Goal: Transaction & Acquisition: Purchase product/service

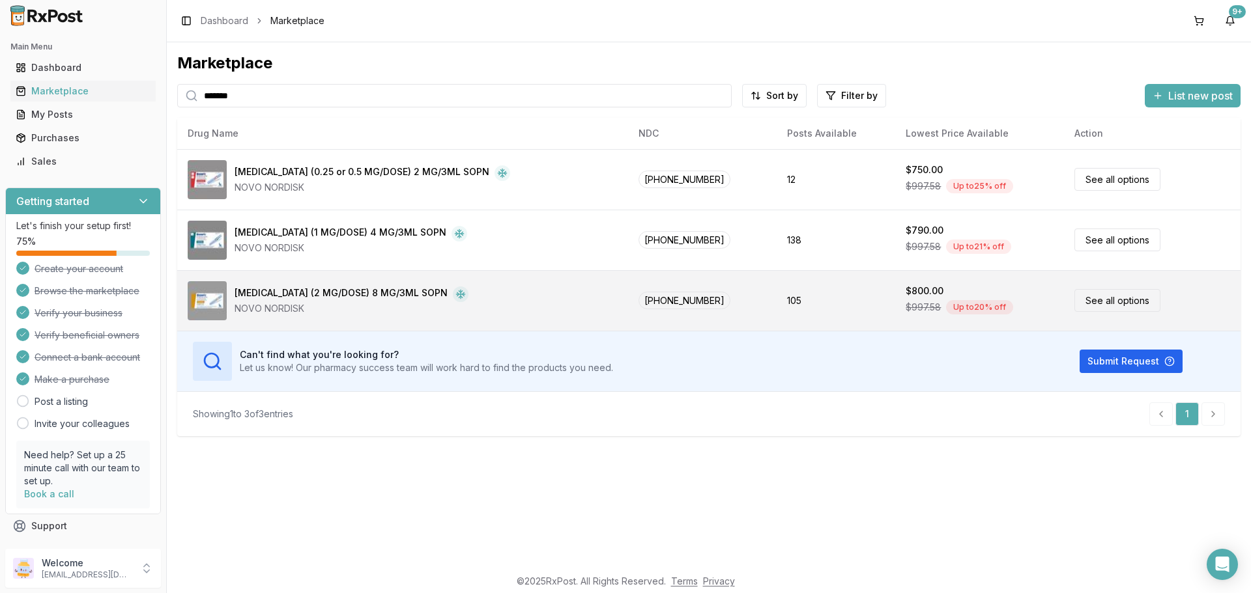
click at [1088, 296] on link "See all options" at bounding box center [1117, 300] width 86 height 23
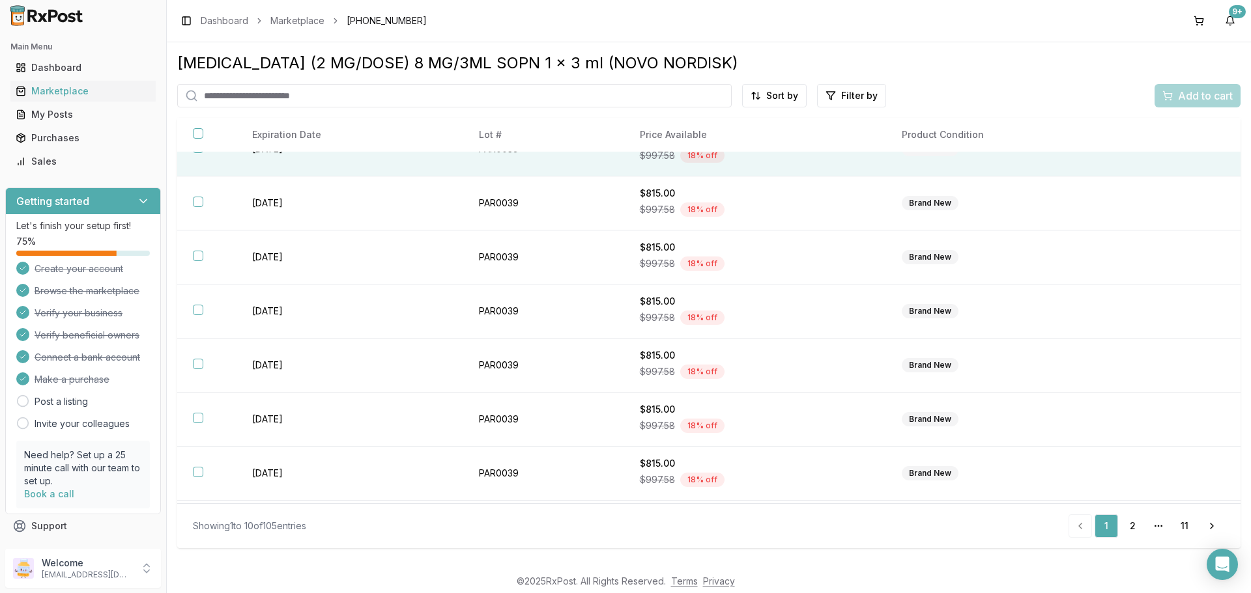
scroll to position [189, 0]
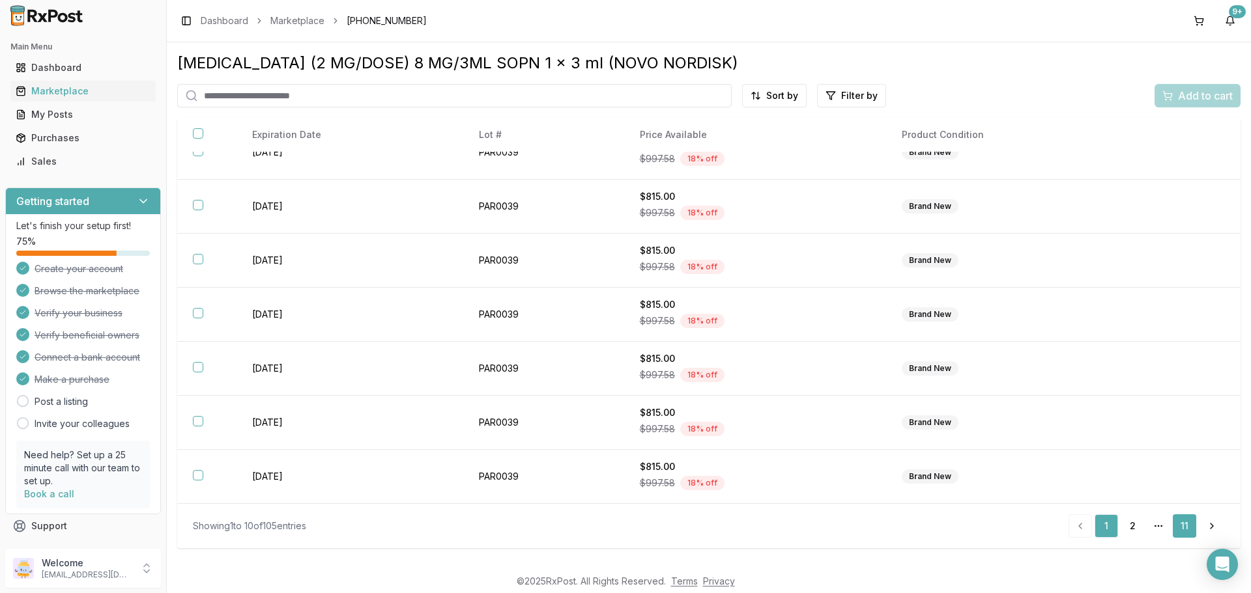
click at [1178, 524] on link "11" at bounding box center [1184, 526] width 23 height 23
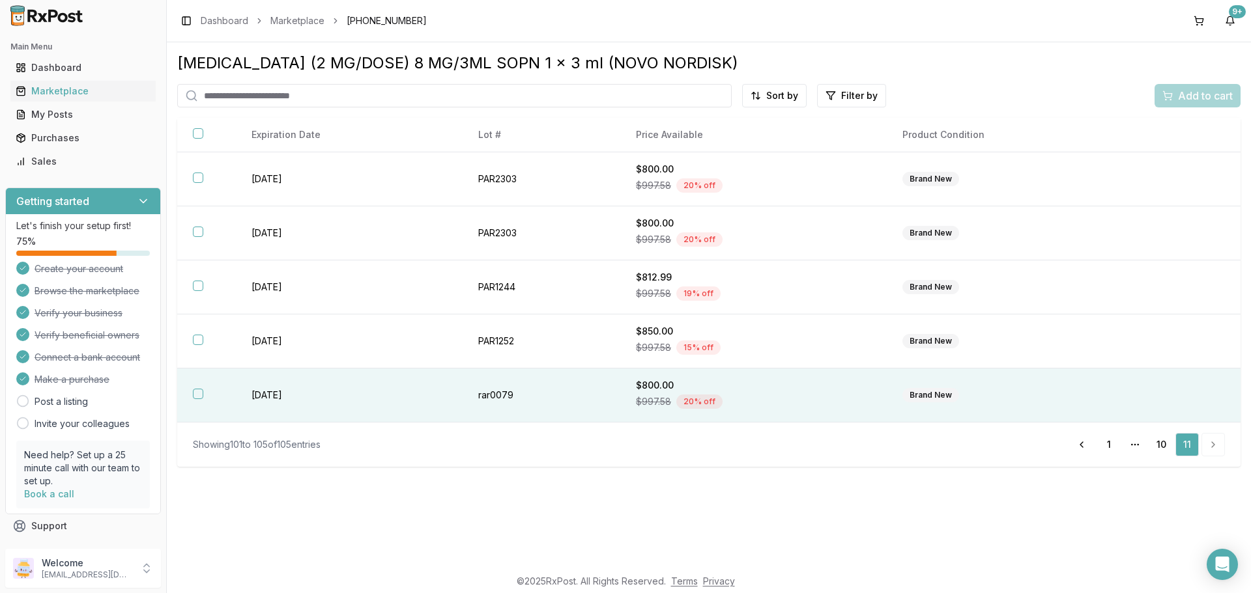
click at [198, 393] on button "button" at bounding box center [198, 394] width 10 height 10
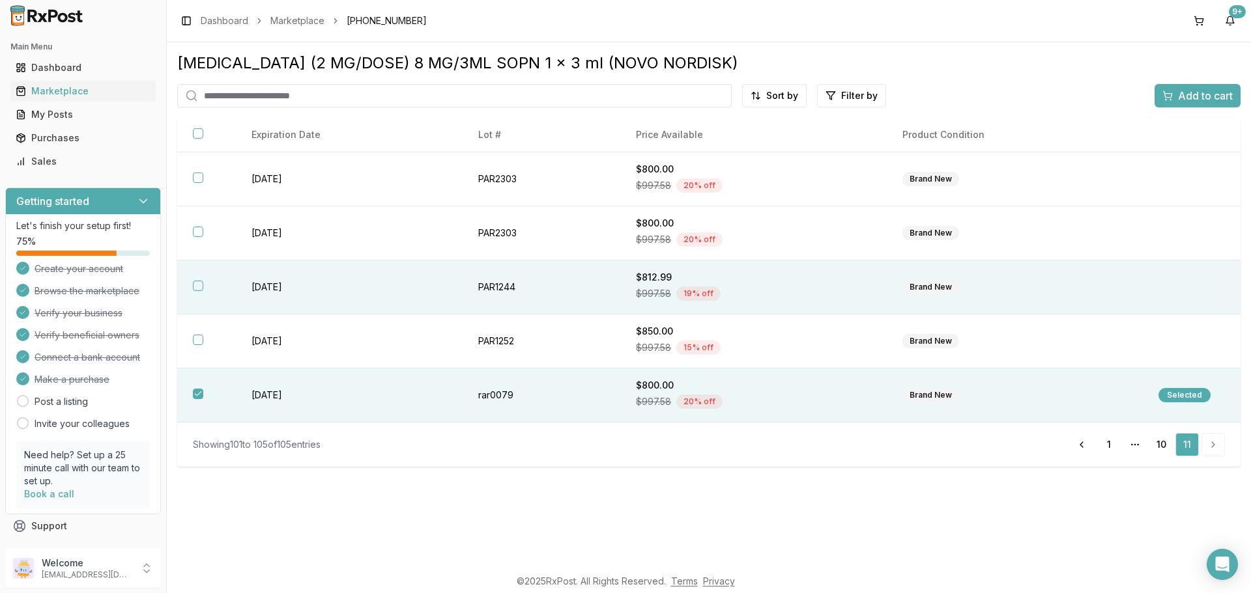
click at [199, 284] on button "button" at bounding box center [198, 286] width 10 height 10
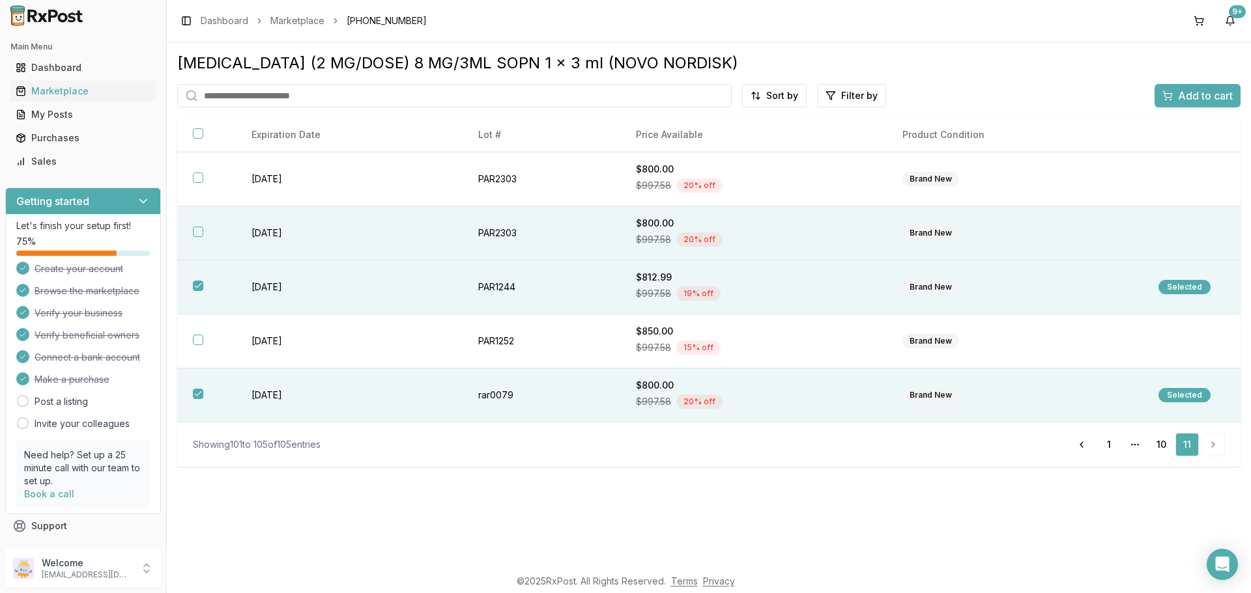
click at [195, 232] on button "button" at bounding box center [198, 232] width 10 height 10
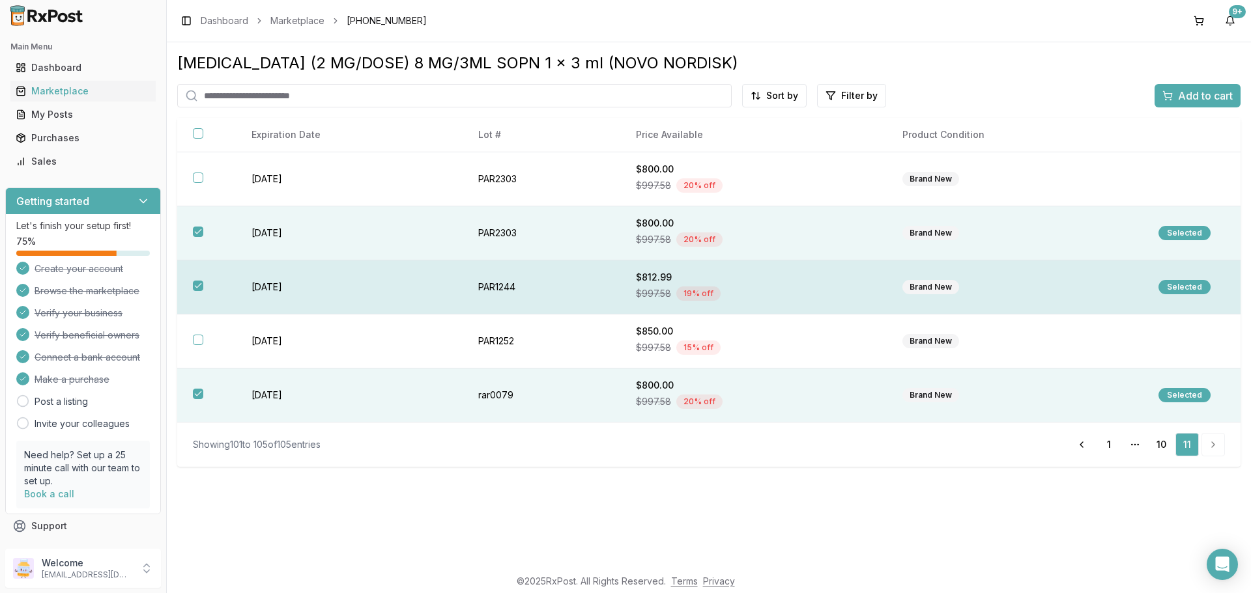
click at [197, 282] on button "button" at bounding box center [198, 286] width 10 height 10
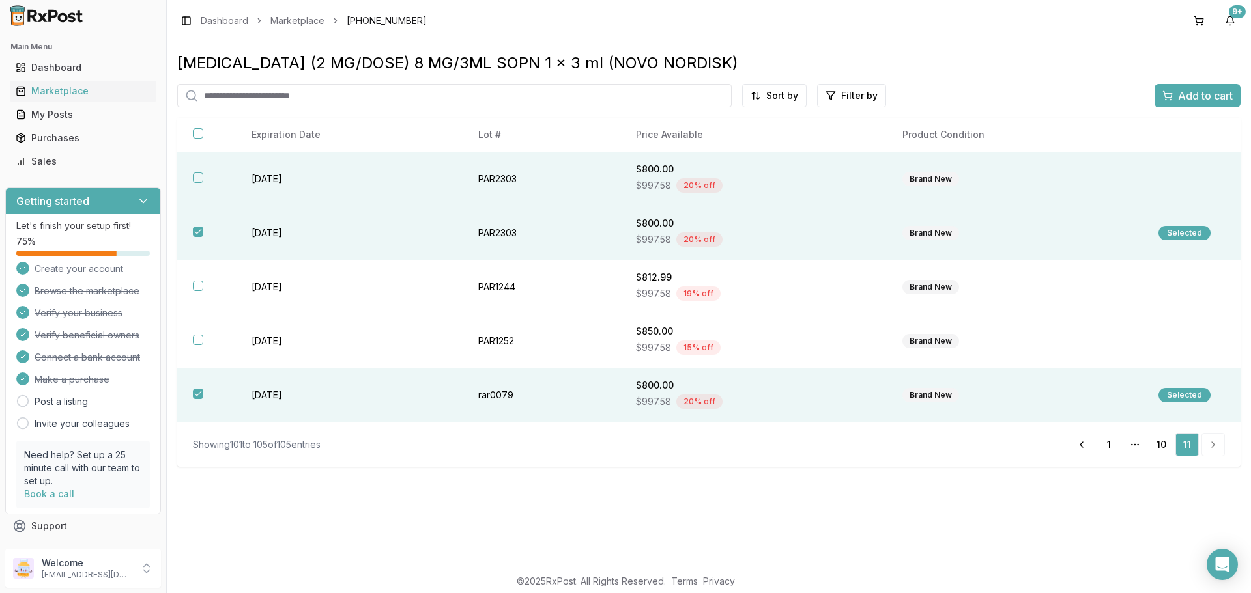
click at [197, 178] on button "button" at bounding box center [198, 178] width 10 height 10
click at [1197, 95] on span "Add to cart" at bounding box center [1205, 96] width 55 height 16
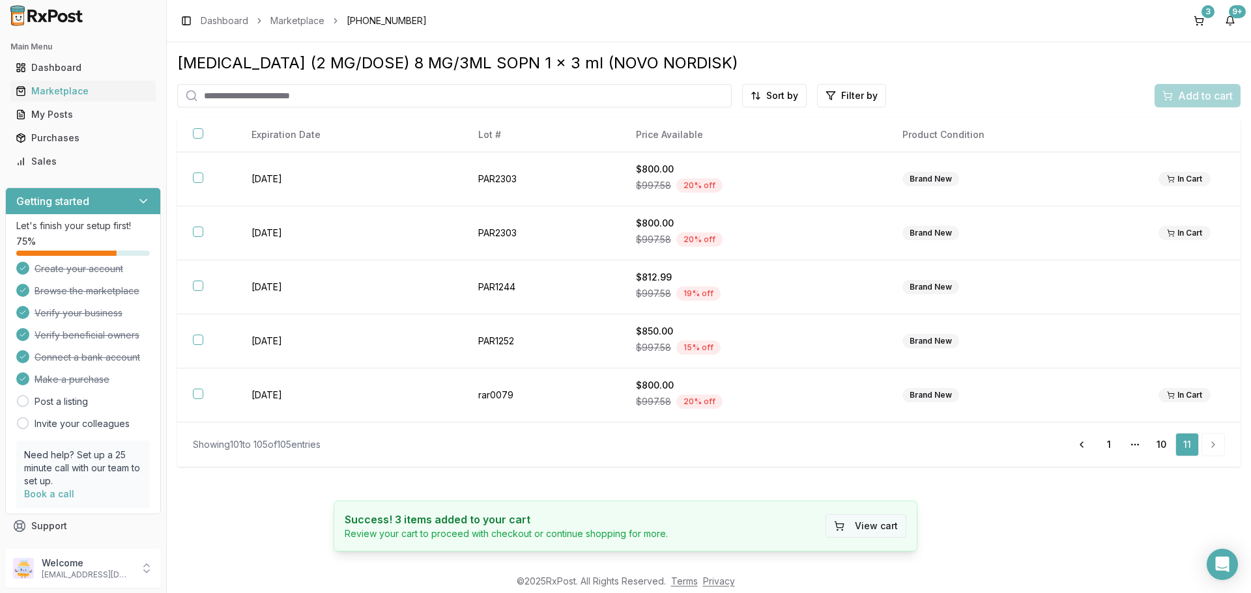
click at [885, 524] on button "View cart" at bounding box center [865, 526] width 81 height 23
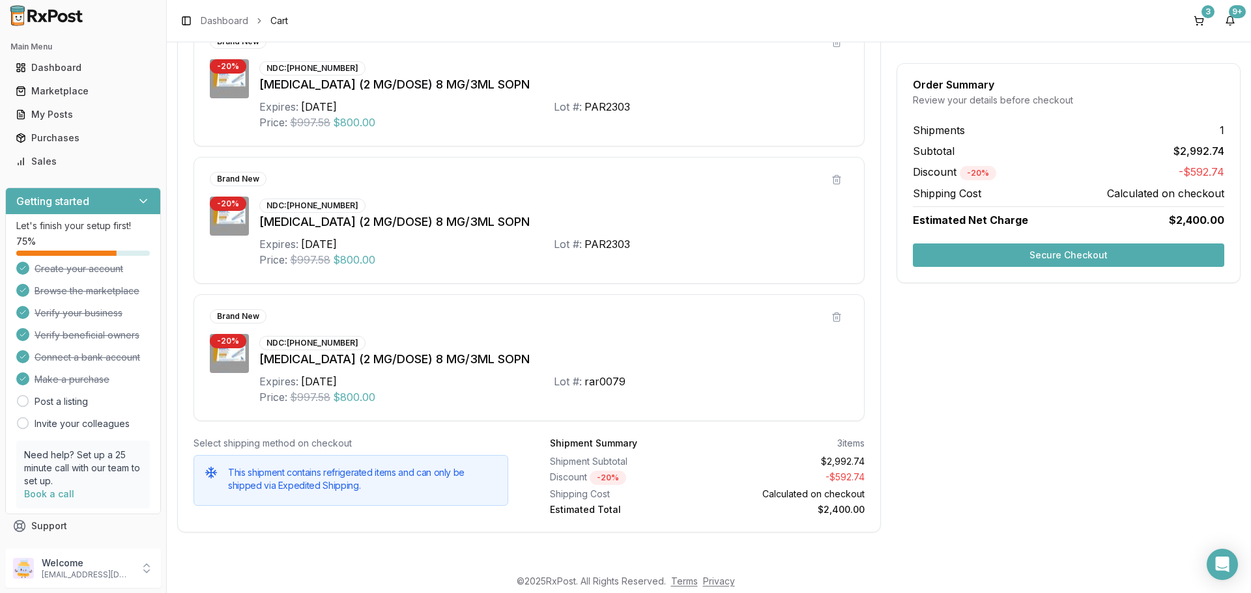
scroll to position [282, 0]
click at [1068, 258] on button "Secure Checkout" at bounding box center [1068, 255] width 311 height 23
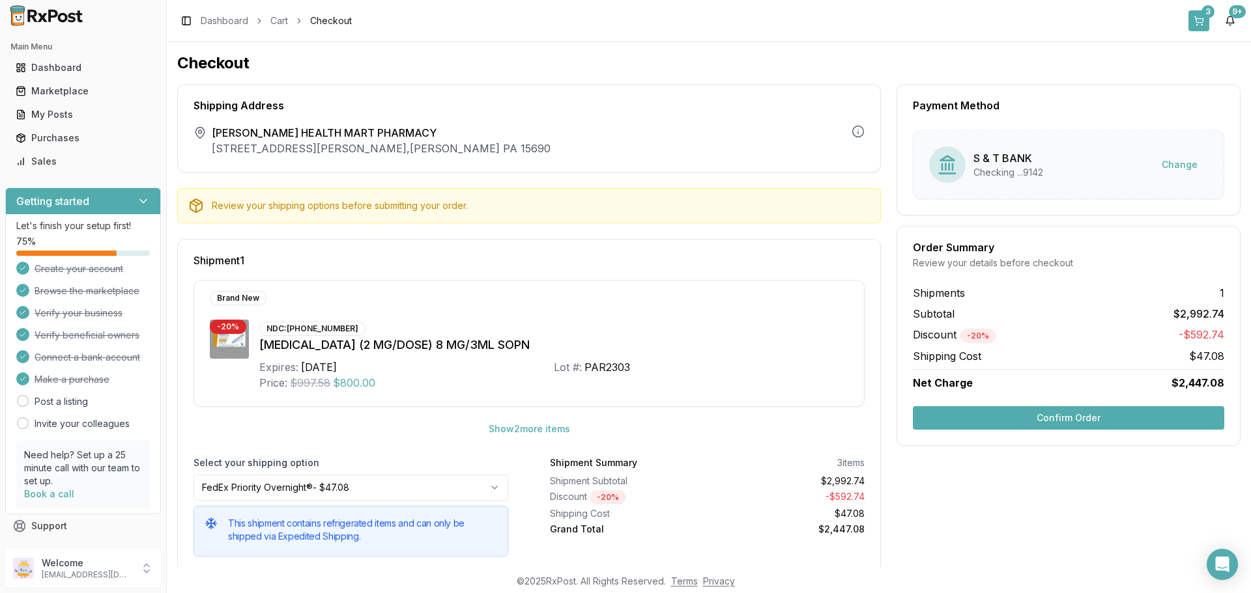
click at [1197, 20] on button "3" at bounding box center [1198, 20] width 21 height 21
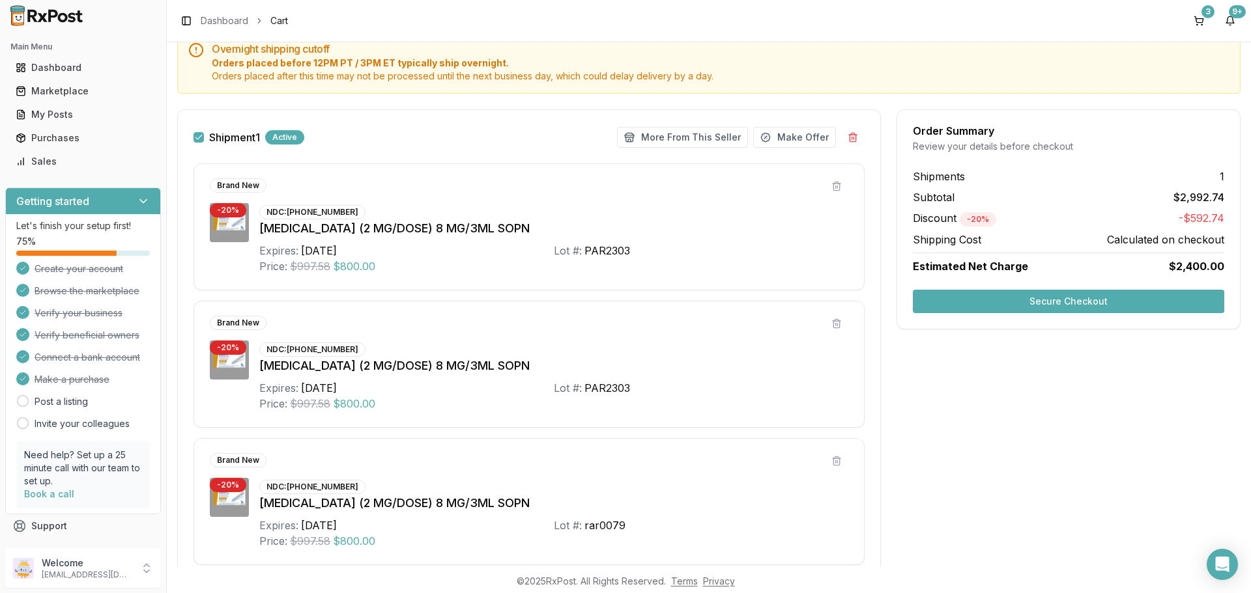
scroll to position [130, 0]
